Goal: Information Seeking & Learning: Find specific fact

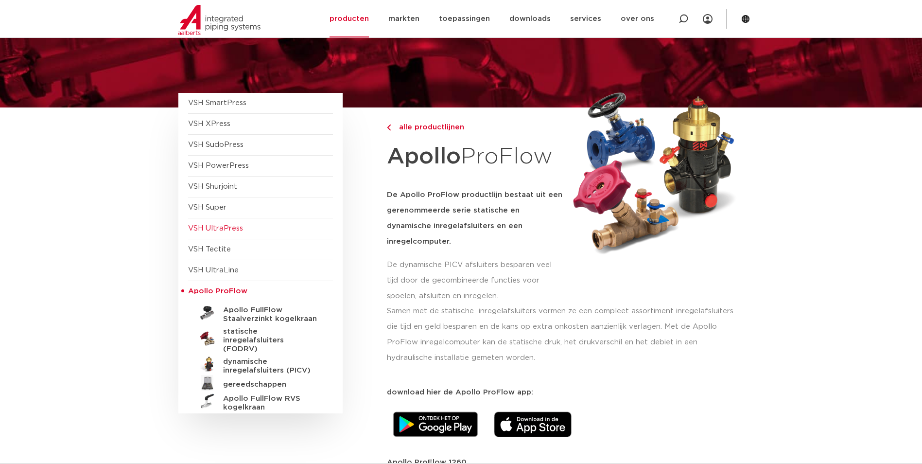
click at [221, 227] on span "VSH UltraPress" at bounding box center [215, 227] width 55 height 7
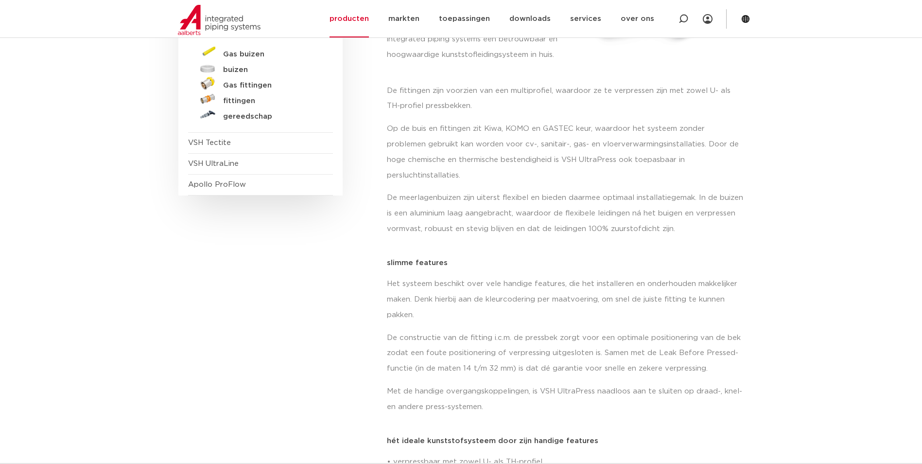
scroll to position [243, 0]
click at [244, 98] on h5 "fittingen" at bounding box center [271, 101] width 96 height 9
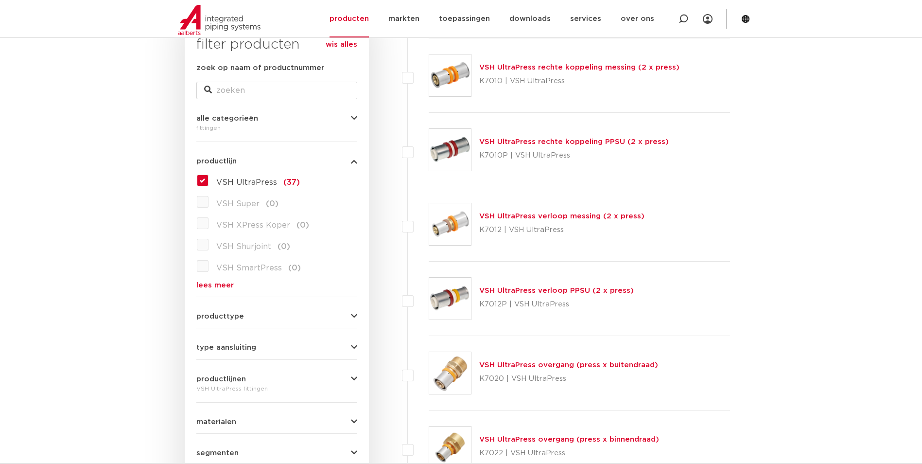
scroll to position [123, 0]
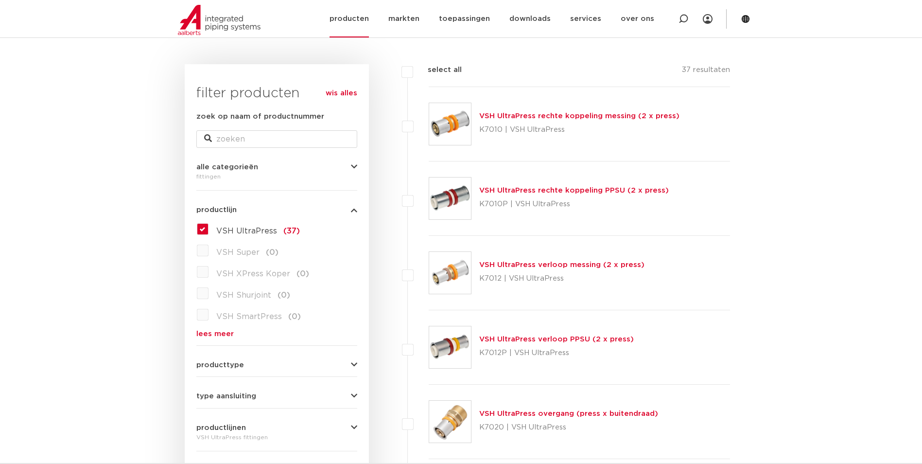
drag, startPoint x: 210, startPoint y: 30, endPoint x: 218, endPoint y: 30, distance: 8.3
click at [210, 30] on img at bounding box center [219, 20] width 83 height 30
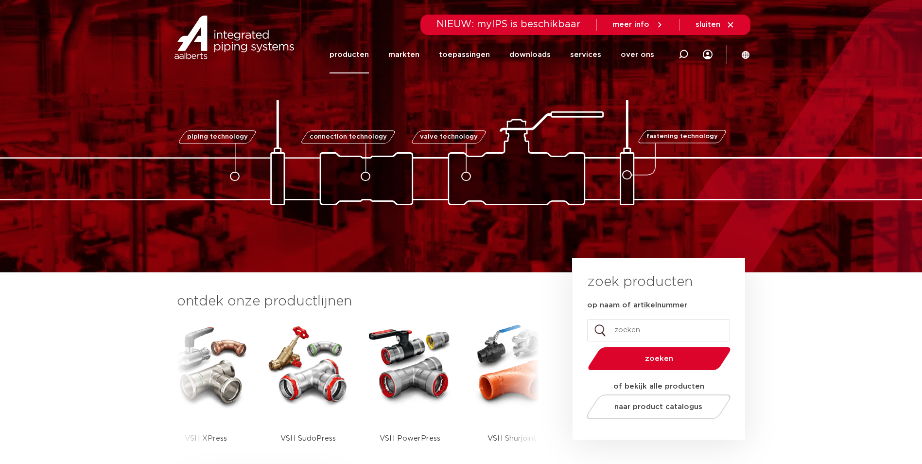
click at [345, 57] on link "producten" at bounding box center [348, 54] width 39 height 37
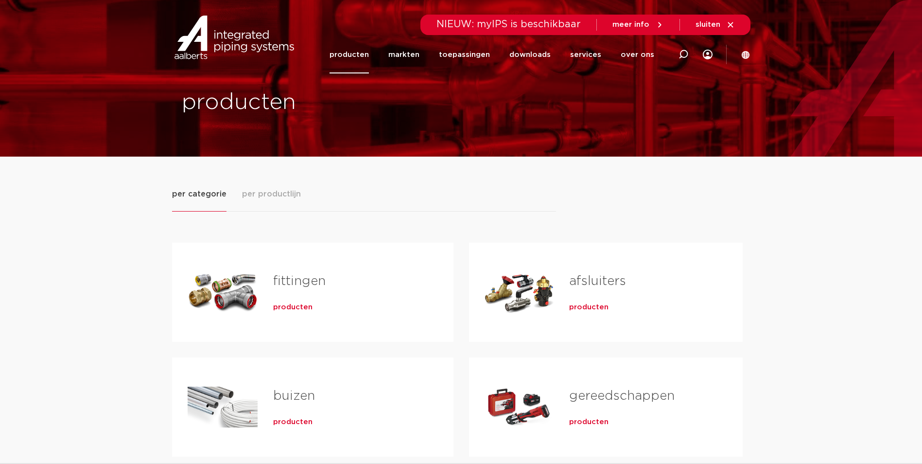
click at [340, 297] on div "fittingen producten" at bounding box center [348, 292] width 180 height 68
click at [300, 309] on span "producten" at bounding box center [292, 307] width 39 height 10
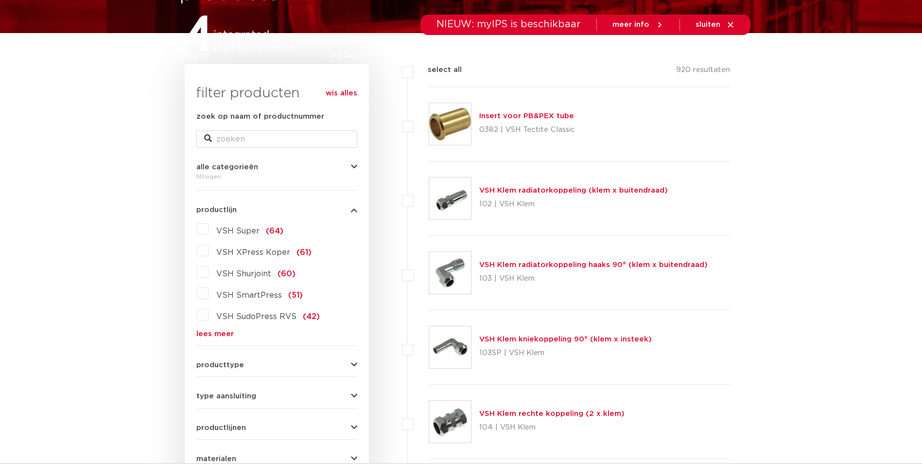
scroll to position [123, 0]
click at [217, 333] on link "lees meer" at bounding box center [276, 333] width 161 height 7
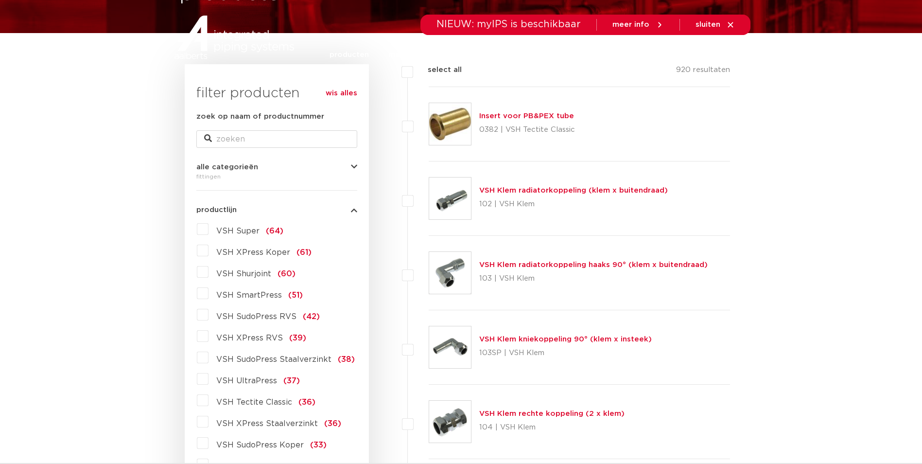
click at [208, 379] on label "VSH UltraPress (37)" at bounding box center [253, 379] width 91 height 16
click at [0, 0] on input "VSH UltraPress (37)" at bounding box center [0, 0] width 0 height 0
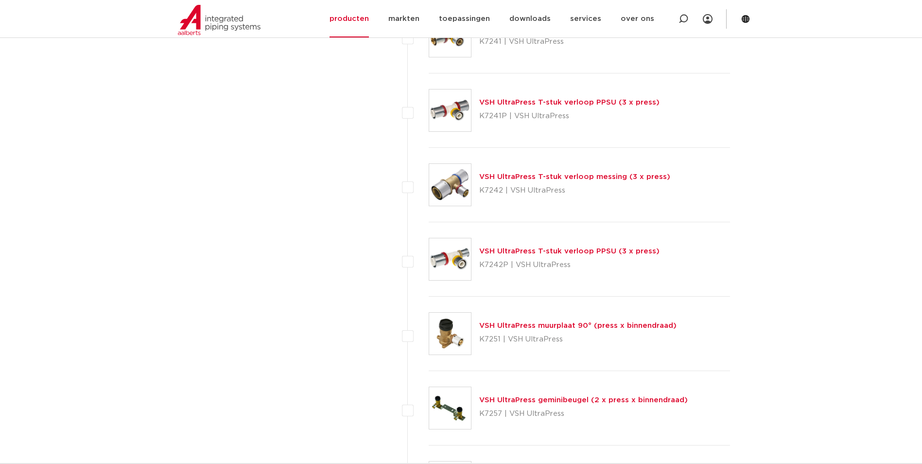
scroll to position [1970, 0]
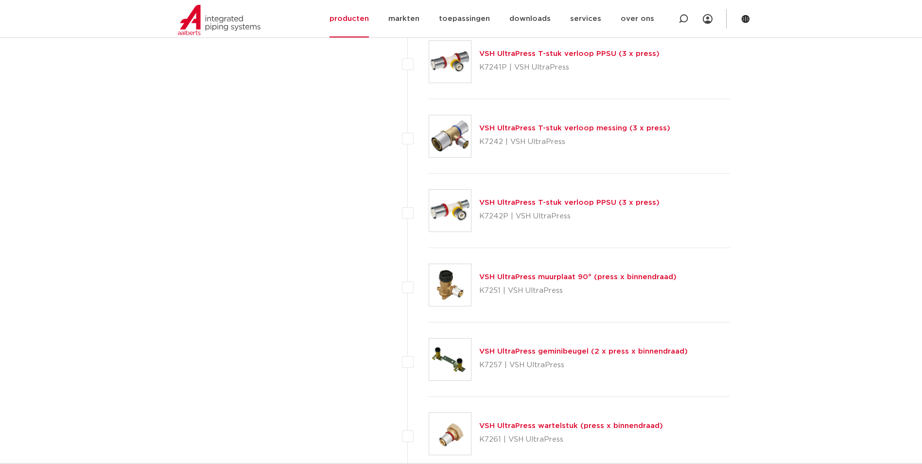
click at [567, 274] on link "VSH UltraPress muurplaat 90° (press x binnendraad)" at bounding box center [577, 276] width 197 height 7
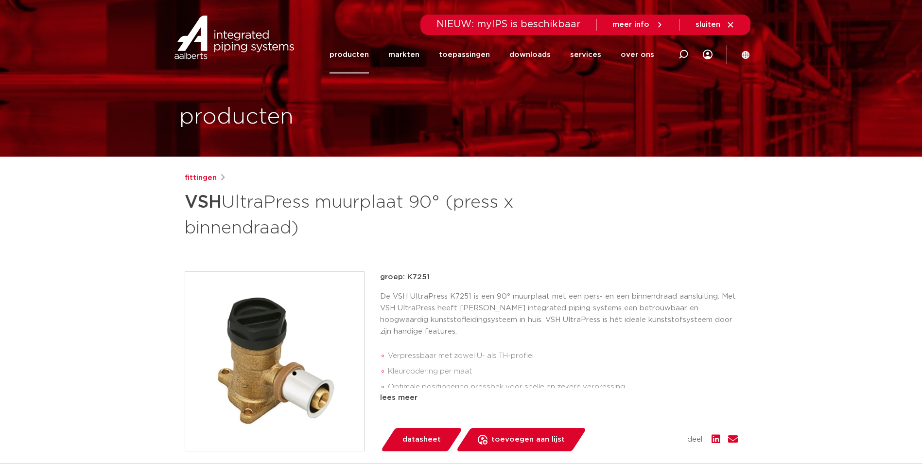
click at [367, 57] on link "producten" at bounding box center [348, 54] width 39 height 37
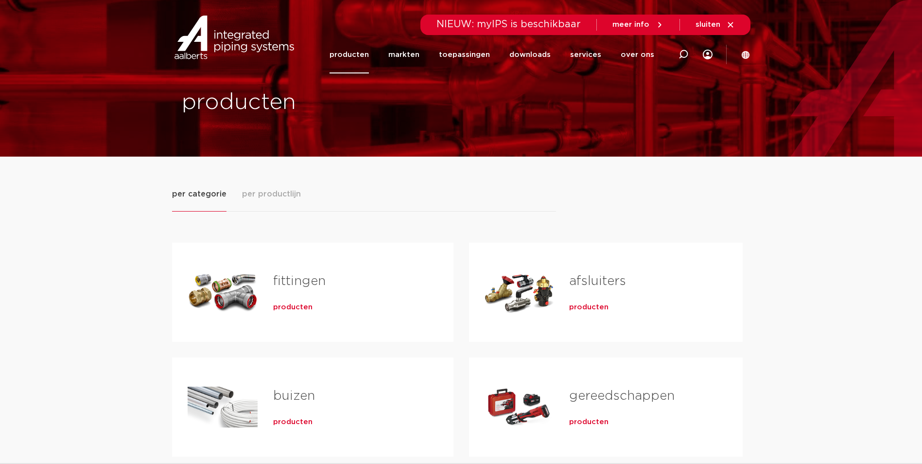
click at [307, 282] on link "fittingen" at bounding box center [299, 281] width 52 height 13
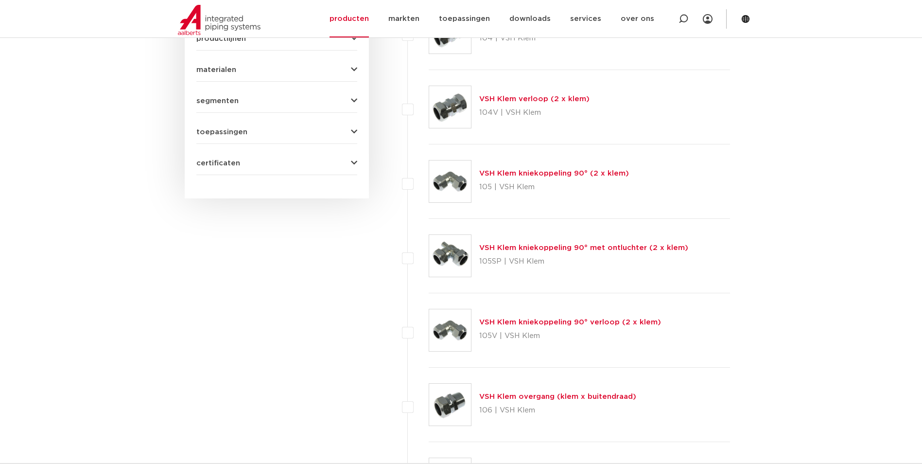
scroll to position [269, 0]
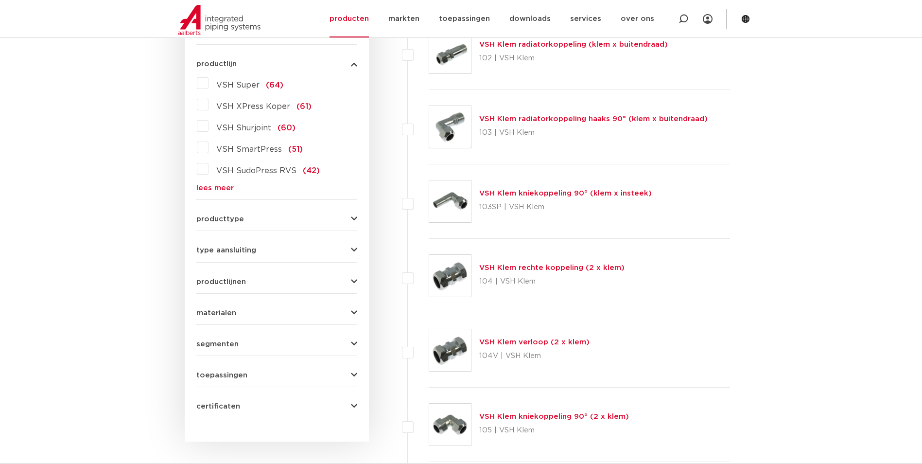
click at [208, 105] on label "VSH XPress Koper (61)" at bounding box center [259, 105] width 103 height 16
click at [0, 0] on input "VSH XPress Koper (61)" at bounding box center [0, 0] width 0 height 0
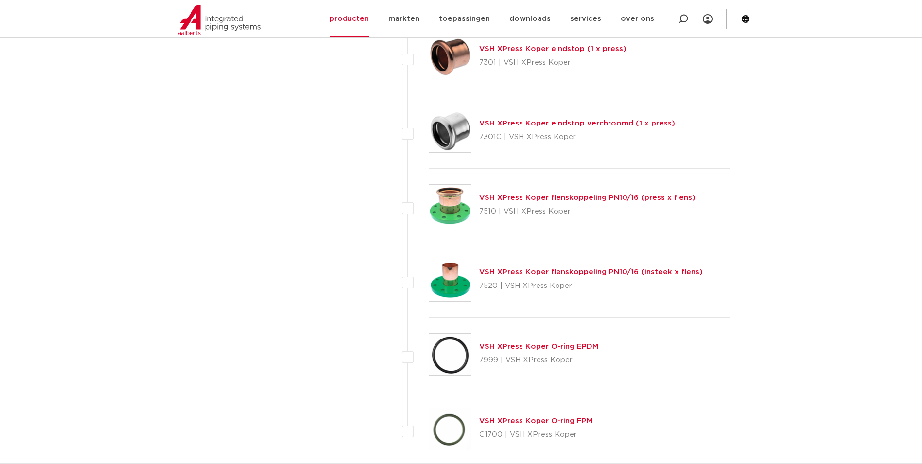
scroll to position [4351, 0]
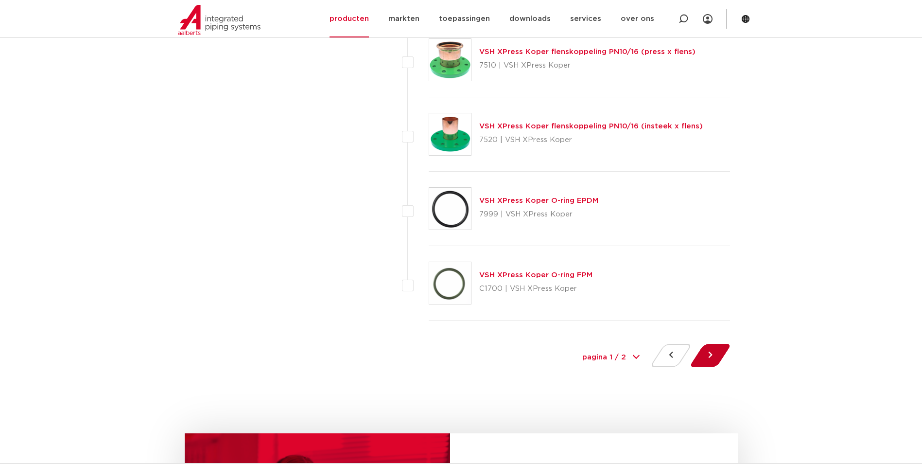
click at [713, 351] on button at bounding box center [710, 355] width 28 height 23
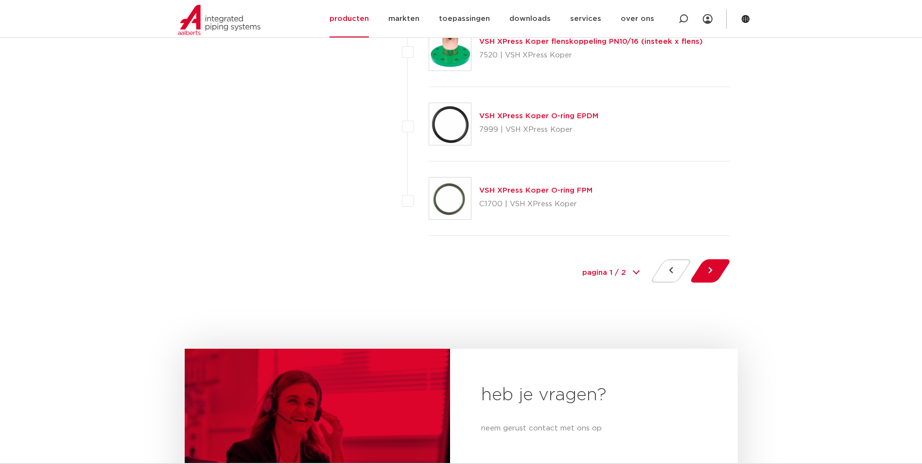
scroll to position [4386, 0]
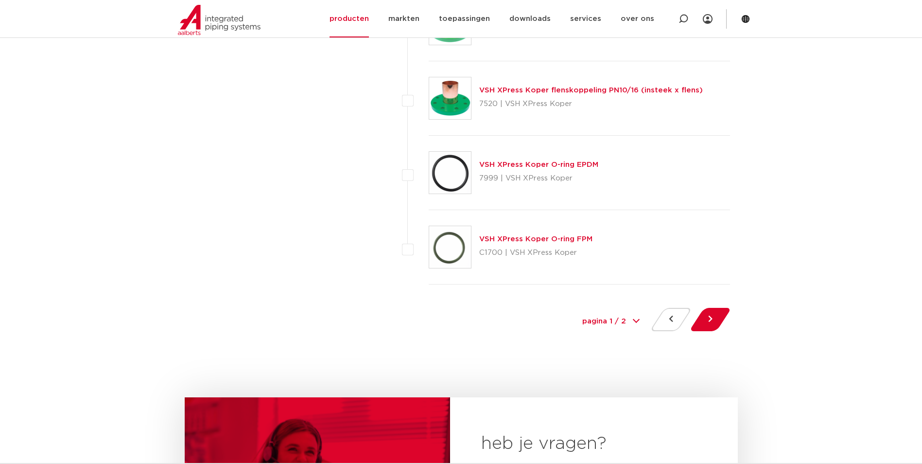
click at [521, 165] on link "VSH XPress Koper O-ring EPDM" at bounding box center [538, 164] width 119 height 7
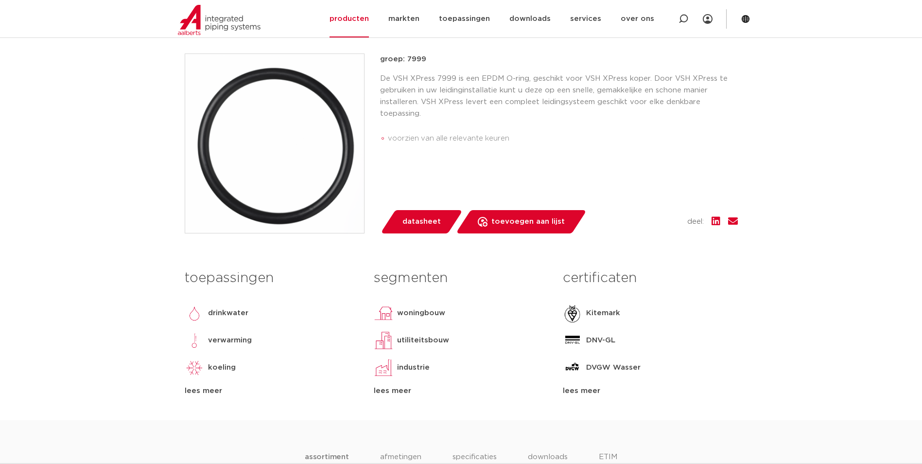
scroll to position [49, 0]
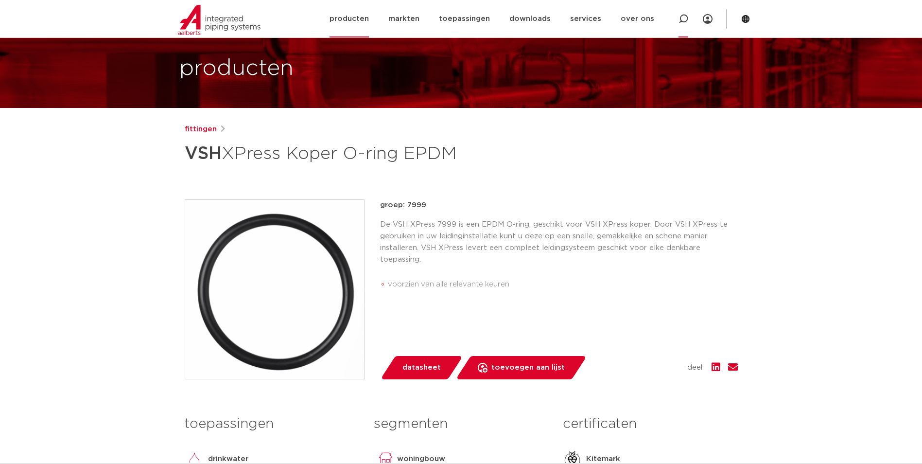
click at [685, 19] on icon at bounding box center [683, 19] width 10 height 10
type input "vsh x press vlakke pakking"
click button "Zoeken" at bounding box center [0, 0] width 0 height 0
